Goal: Task Accomplishment & Management: Use online tool/utility

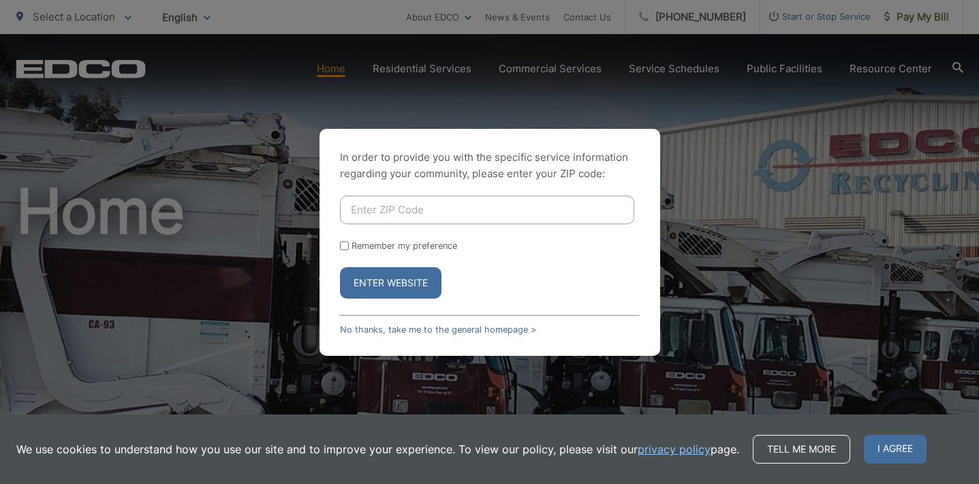
click at [379, 208] on input "Enter ZIP Code" at bounding box center [487, 210] width 294 height 29
type input "92020"
click at [405, 285] on button "Enter Website" at bounding box center [391, 282] width 102 height 31
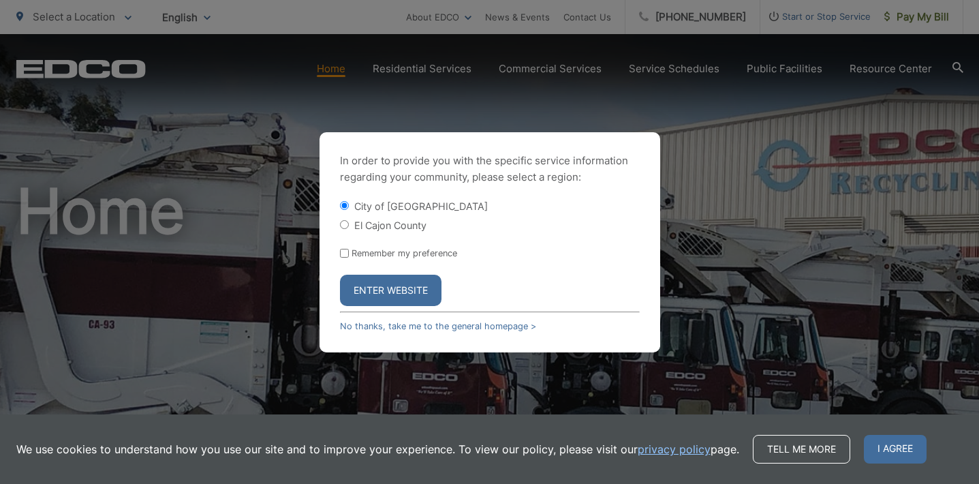
click at [428, 290] on button "Enter Website" at bounding box center [391, 290] width 102 height 31
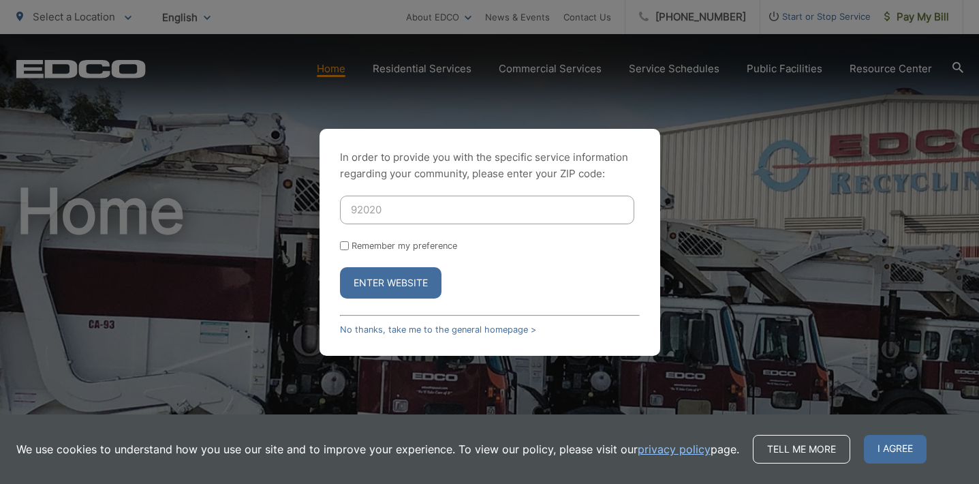
click at [409, 278] on button "Enter Website" at bounding box center [391, 282] width 102 height 31
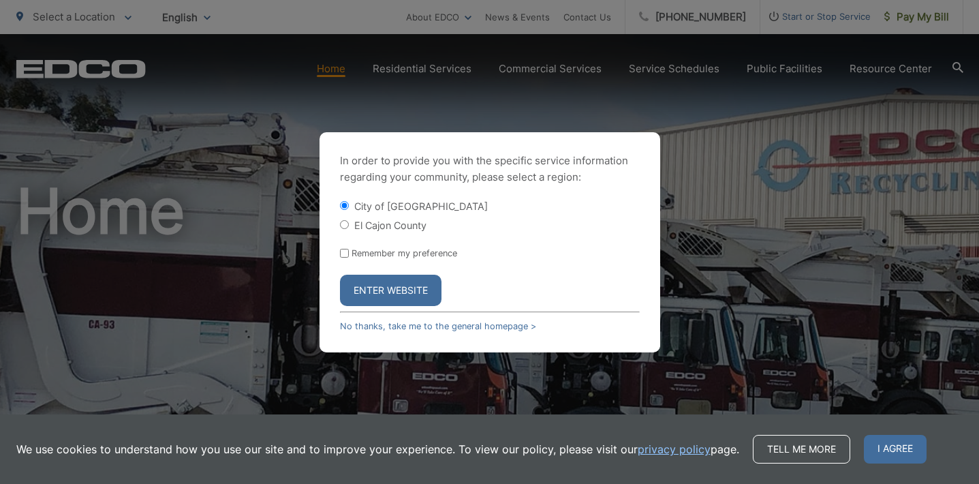
click at [387, 285] on button "Enter Website" at bounding box center [391, 290] width 102 height 31
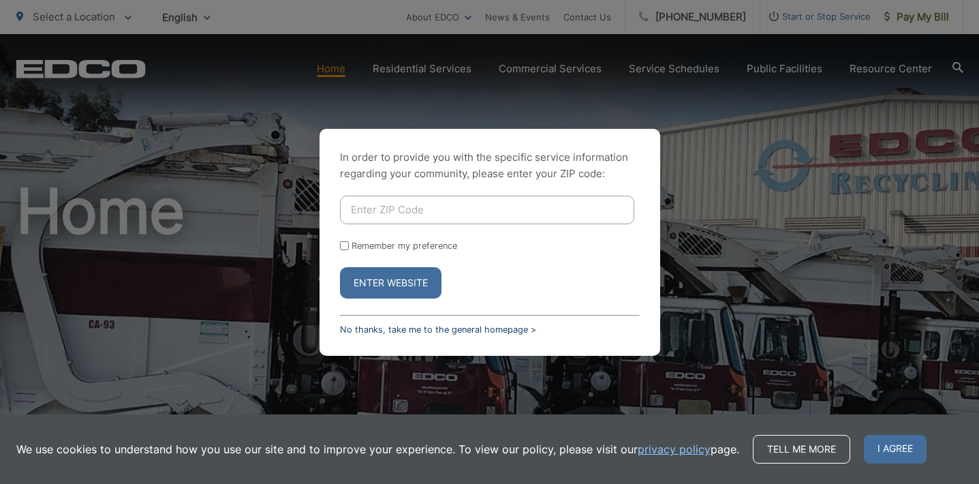
click at [401, 330] on link "No thanks, take me to the general homepage >" at bounding box center [438, 329] width 196 height 10
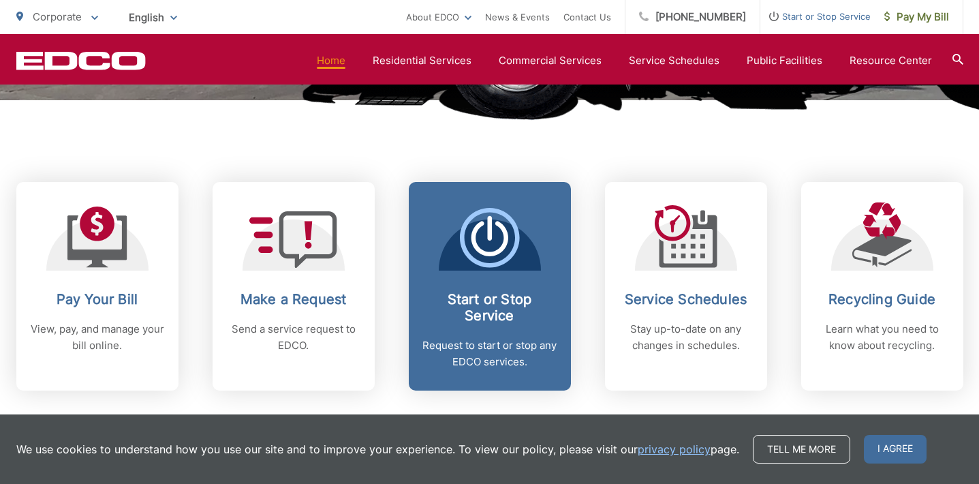
scroll to position [499, 0]
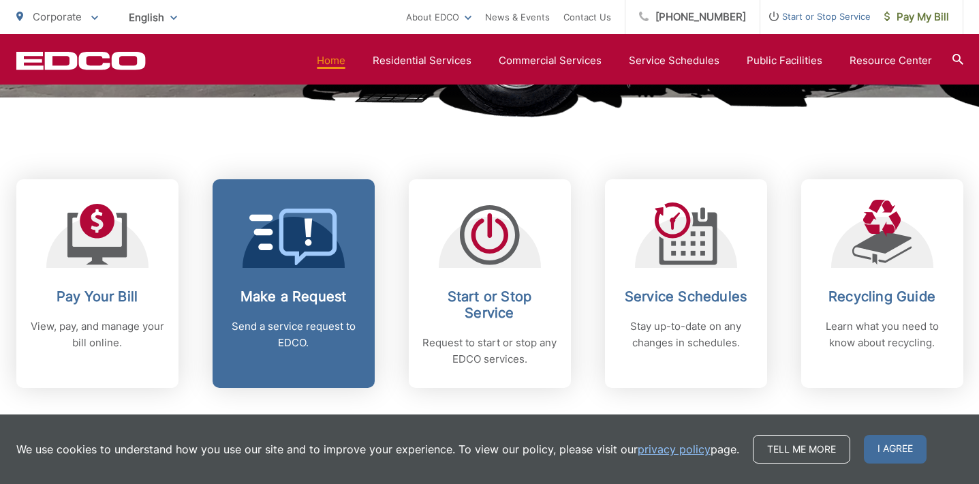
click at [287, 284] on link "Make a Request Send a service request to EDCO." at bounding box center [294, 283] width 162 height 208
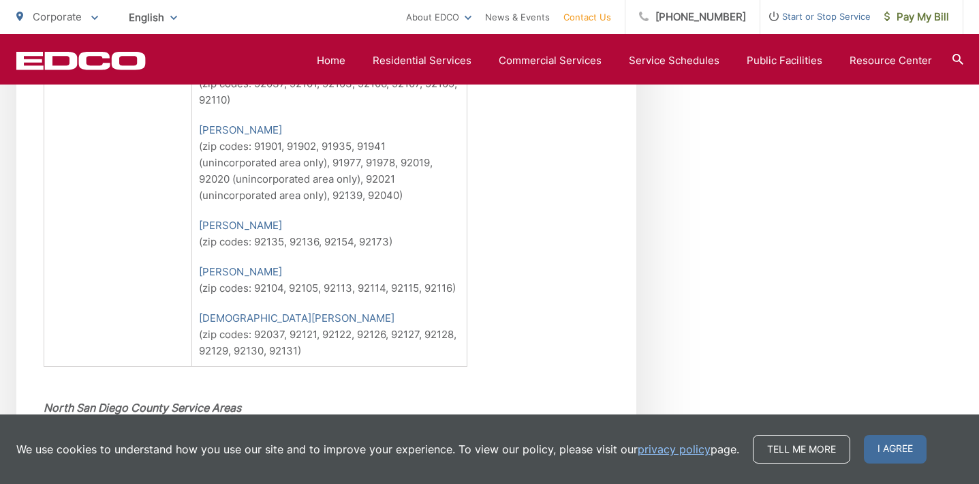
scroll to position [940, 0]
click at [342, 63] on link "Home" at bounding box center [331, 60] width 29 height 16
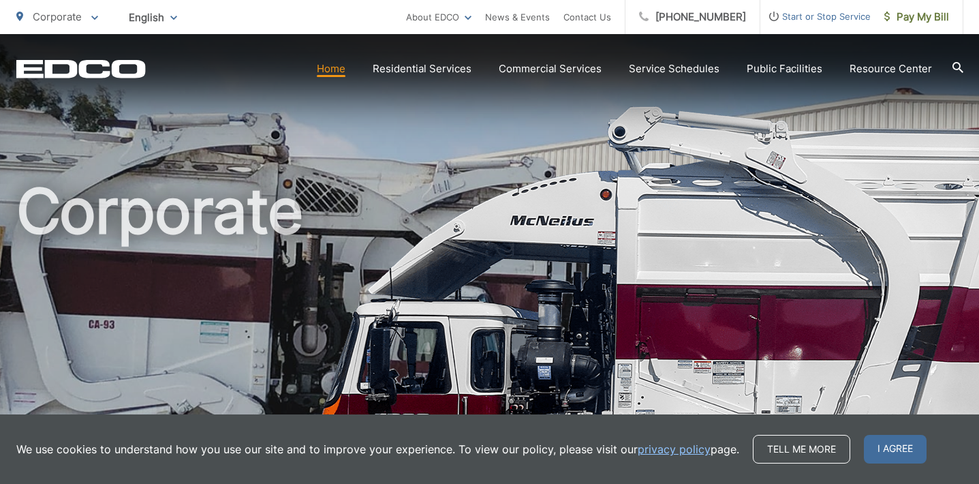
click at [340, 72] on link "Home" at bounding box center [331, 69] width 29 height 16
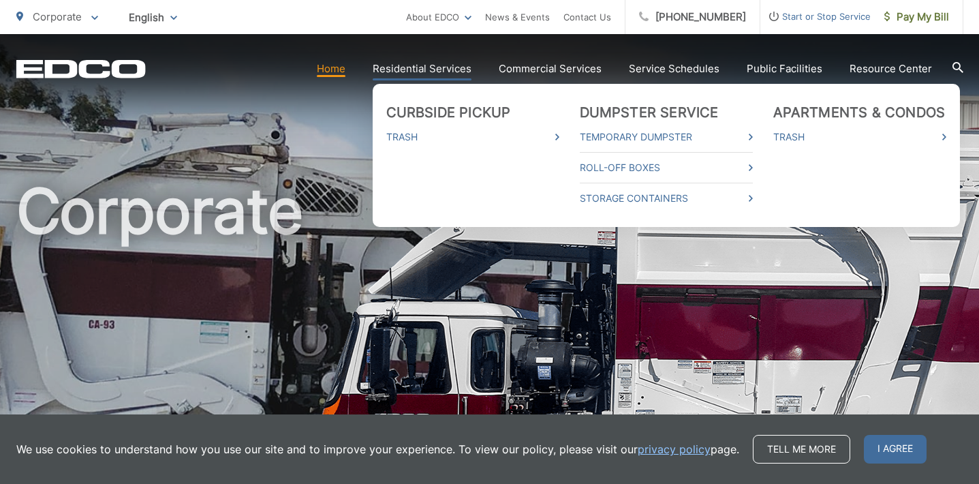
click at [414, 74] on link "Residential Services" at bounding box center [422, 69] width 99 height 16
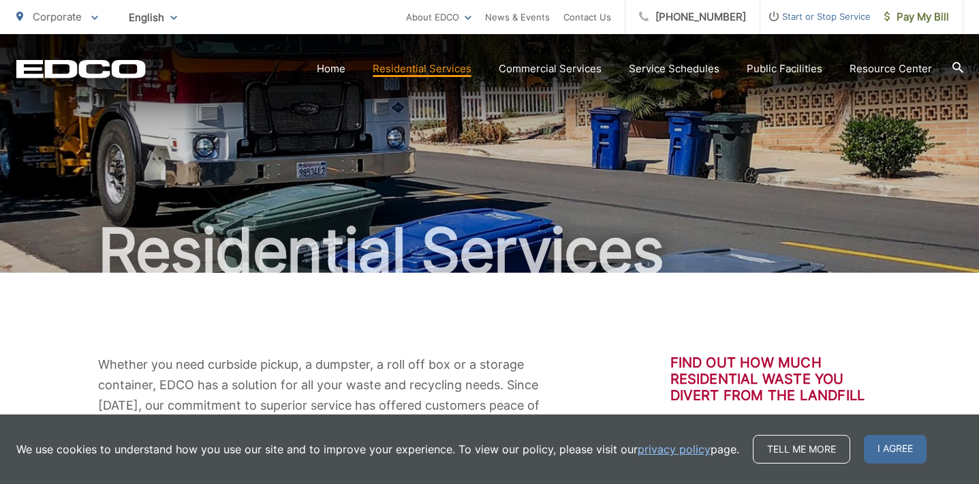
click at [166, 16] on span "English" at bounding box center [153, 17] width 69 height 24
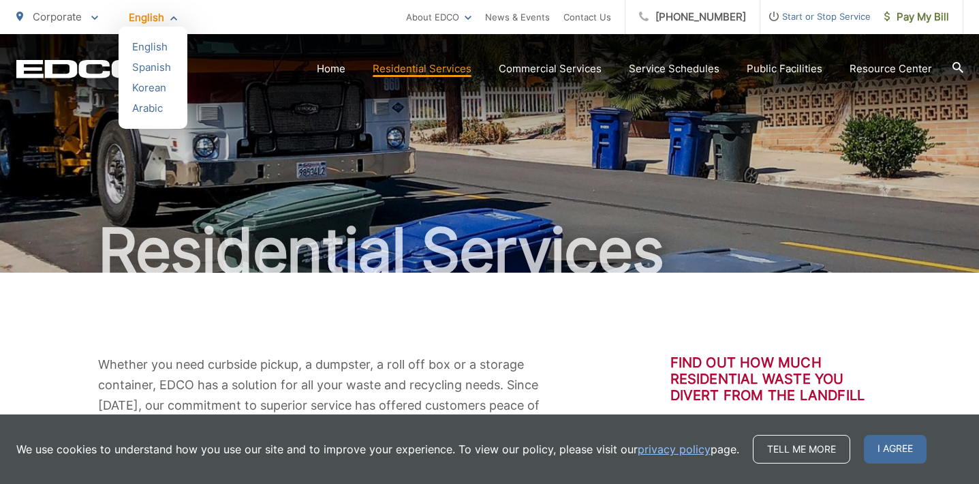
click at [237, 24] on ul "Corporate To change your zip code, enter it below and press change. Change Take…" at bounding box center [211, 17] width 390 height 34
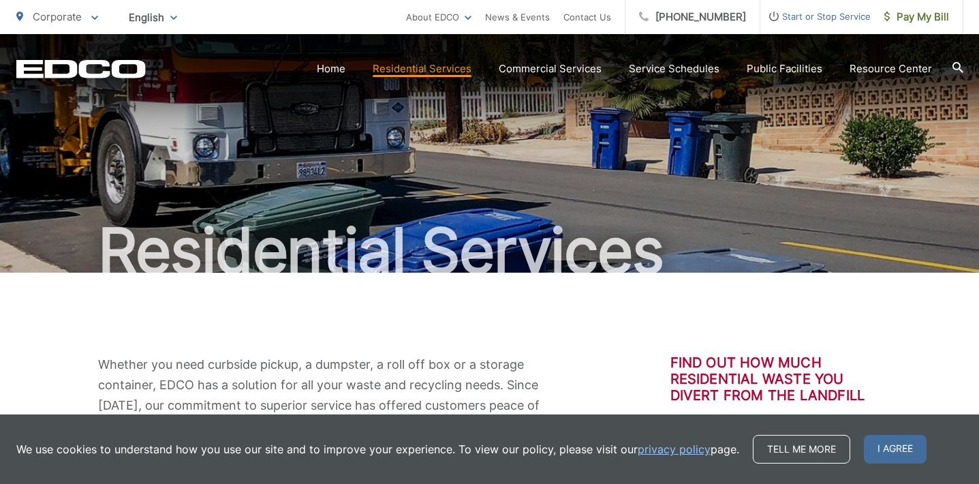
click at [93, 18] on icon at bounding box center [94, 18] width 7 height 4
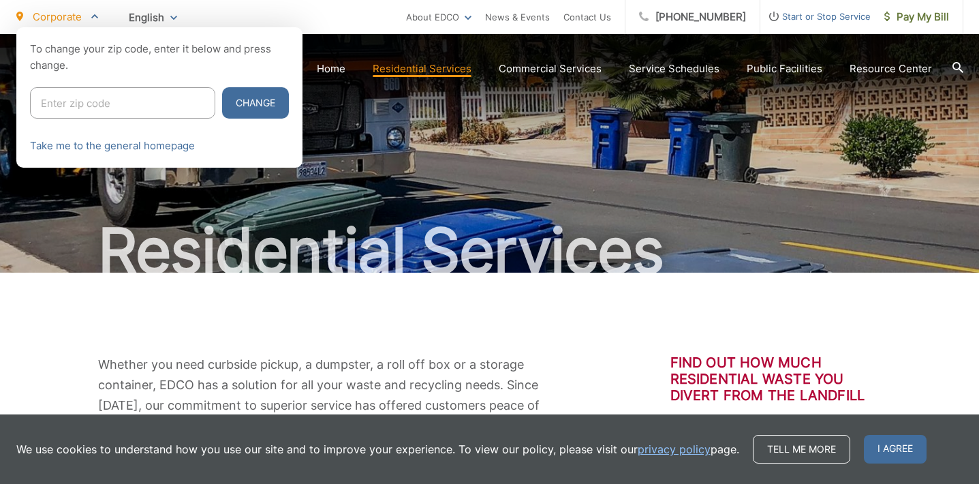
click at [171, 99] on input "Enter zip code" at bounding box center [122, 102] width 185 height 31
type input "92020"
click at [259, 106] on button "Change" at bounding box center [255, 102] width 67 height 31
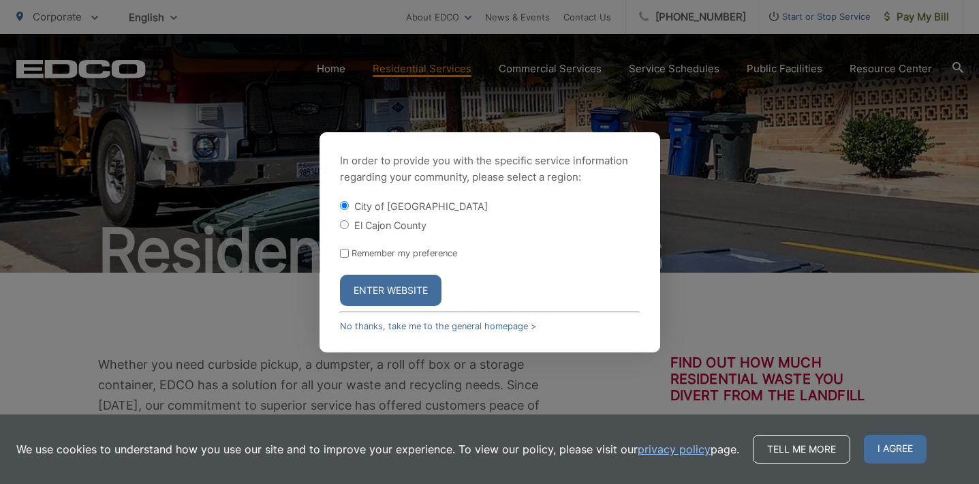
click at [401, 292] on button "Enter Website" at bounding box center [391, 290] width 102 height 31
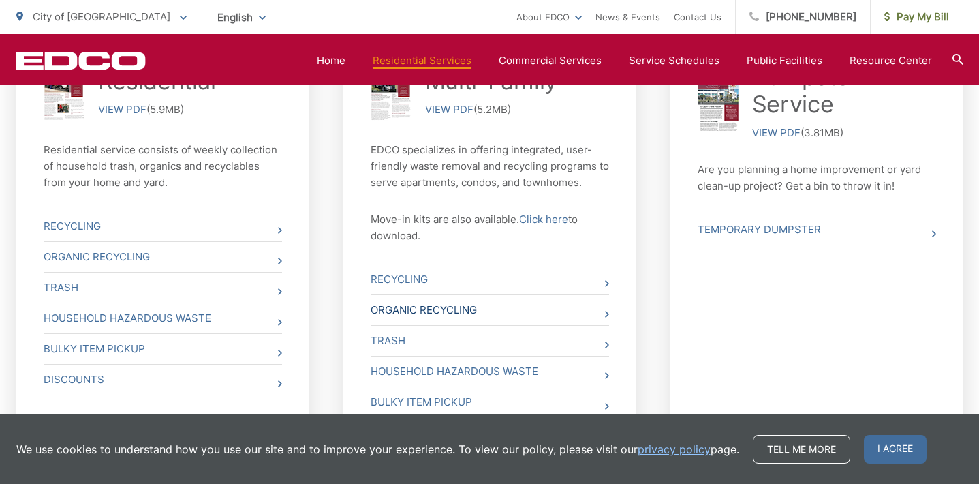
scroll to position [584, 0]
click at [271, 348] on link "Bulky Item Pickup" at bounding box center [163, 349] width 238 height 30
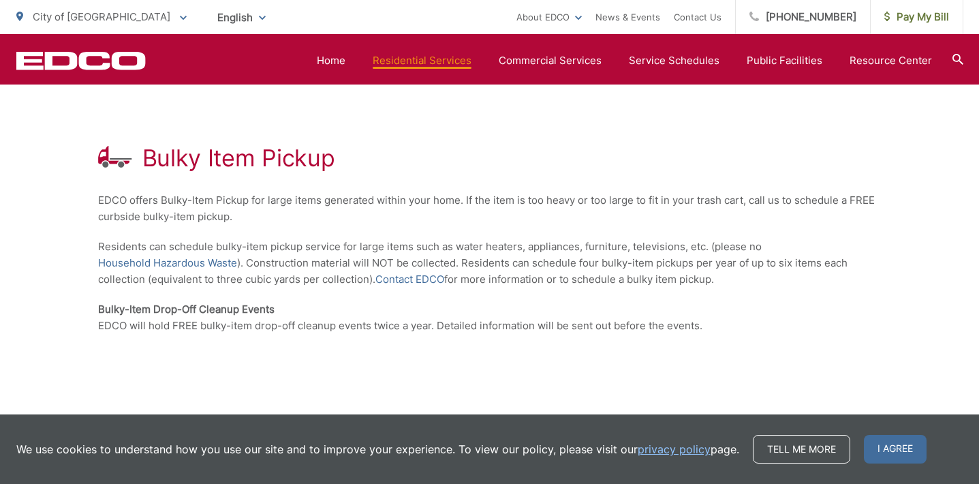
scroll to position [210, 0]
